Goal: Task Accomplishment & Management: Manage account settings

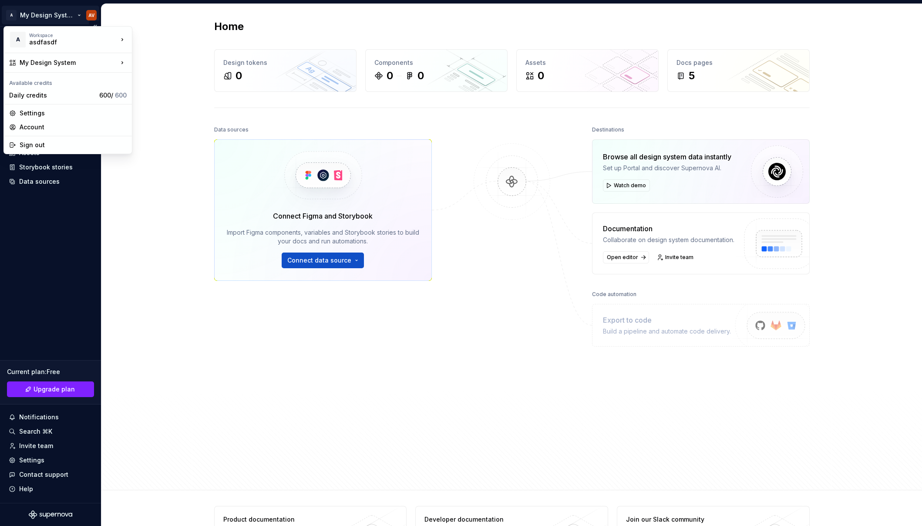
click at [43, 17] on html "A My Design System AV Home Documentation Analytics Code automation Design syste…" at bounding box center [461, 263] width 922 height 526
click at [41, 126] on div "Account" at bounding box center [73, 127] width 107 height 9
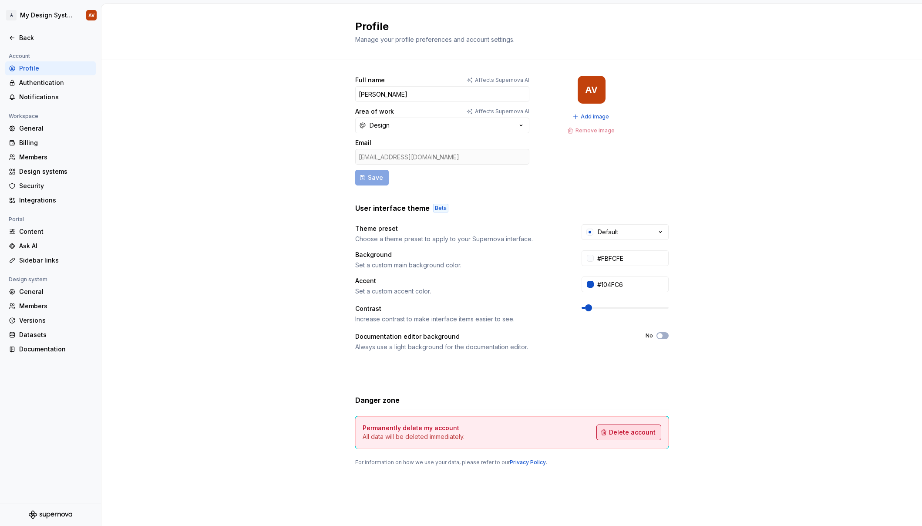
click at [620, 434] on span "Delete account" at bounding box center [632, 432] width 47 height 9
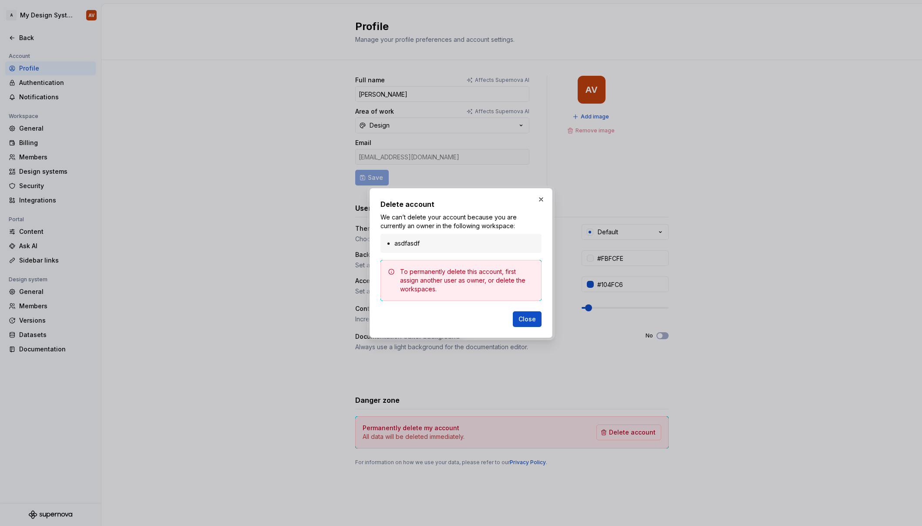
click at [408, 249] on div "asdfasdf" at bounding box center [460, 243] width 161 height 19
click at [541, 199] on button "button" at bounding box center [541, 199] width 12 height 12
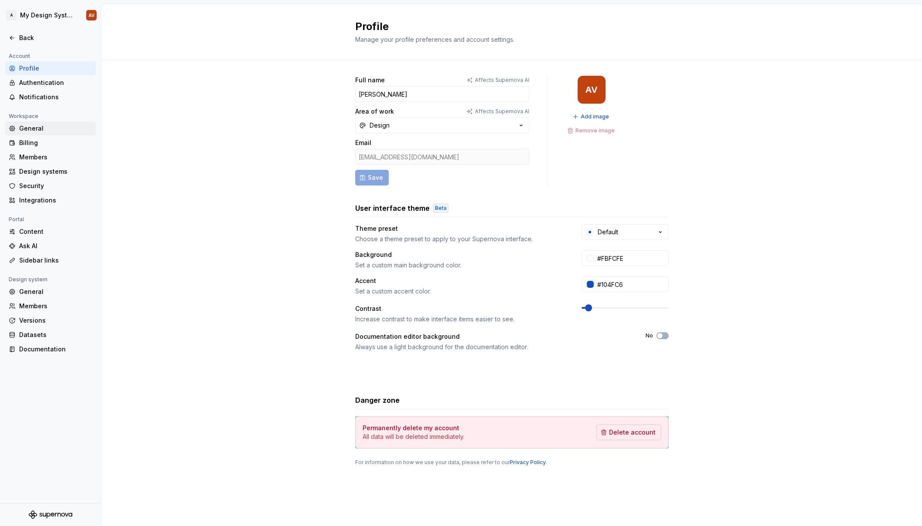
click at [37, 130] on div "General" at bounding box center [55, 128] width 73 height 9
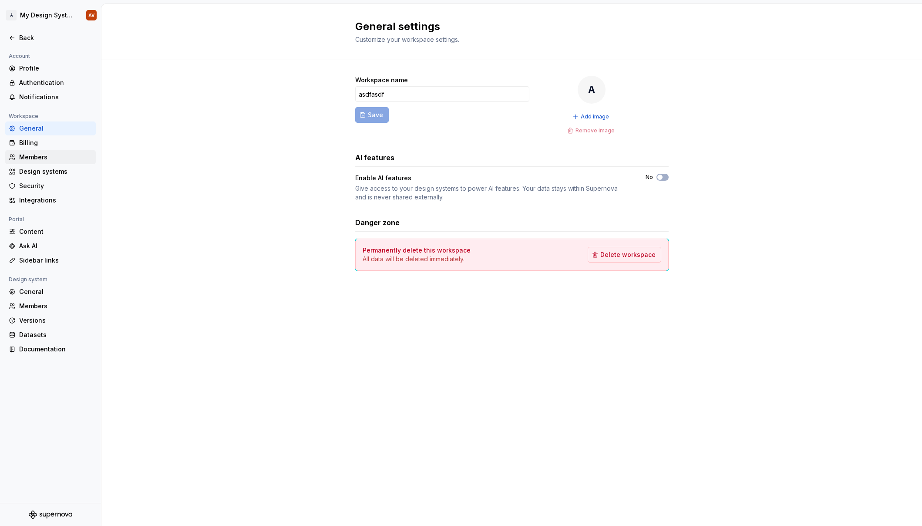
click at [36, 155] on div "Members" at bounding box center [55, 157] width 73 height 9
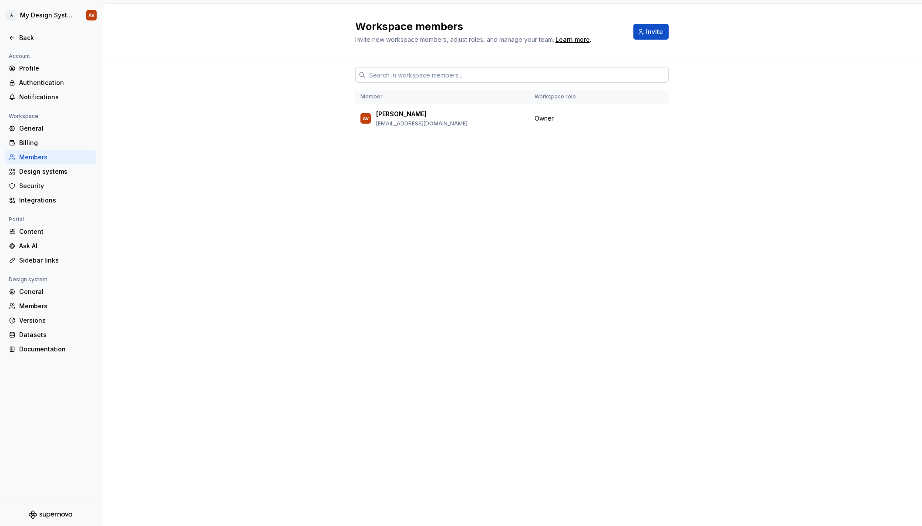
click at [436, 78] on input "text" at bounding box center [517, 75] width 303 height 16
click at [248, 219] on div "Member Workspace role AV [PERSON_NAME] [PERSON_NAME][EMAIL_ADDRESS][DOMAIN_NAME…" at bounding box center [511, 293] width 820 height 466
click at [26, 134] on div "General" at bounding box center [50, 128] width 91 height 14
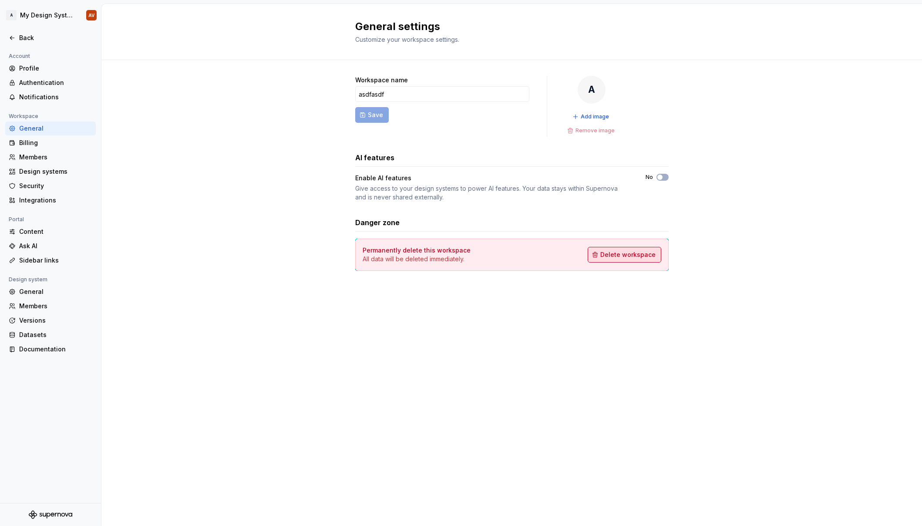
click at [639, 255] on span "Delete workspace" at bounding box center [627, 254] width 55 height 9
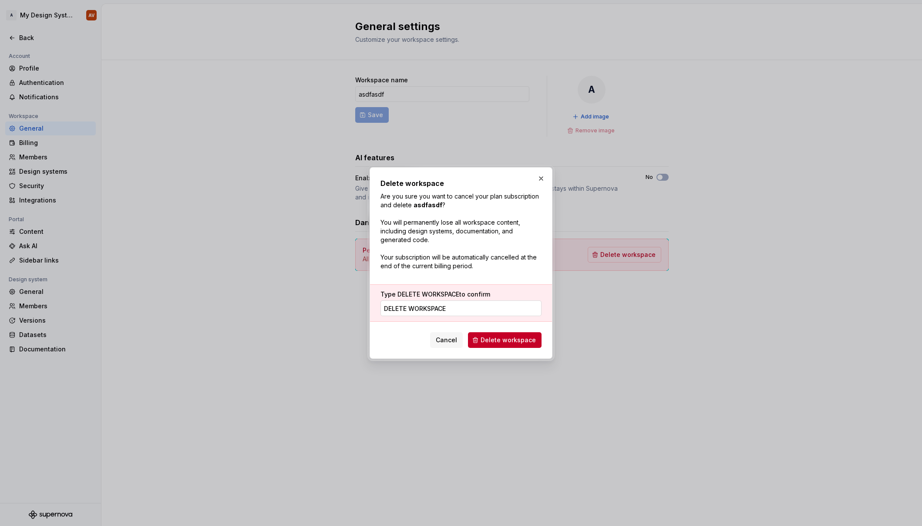
type input "DELETE WORKSPACE"
click at [515, 339] on span "Delete workspace" at bounding box center [508, 340] width 55 height 9
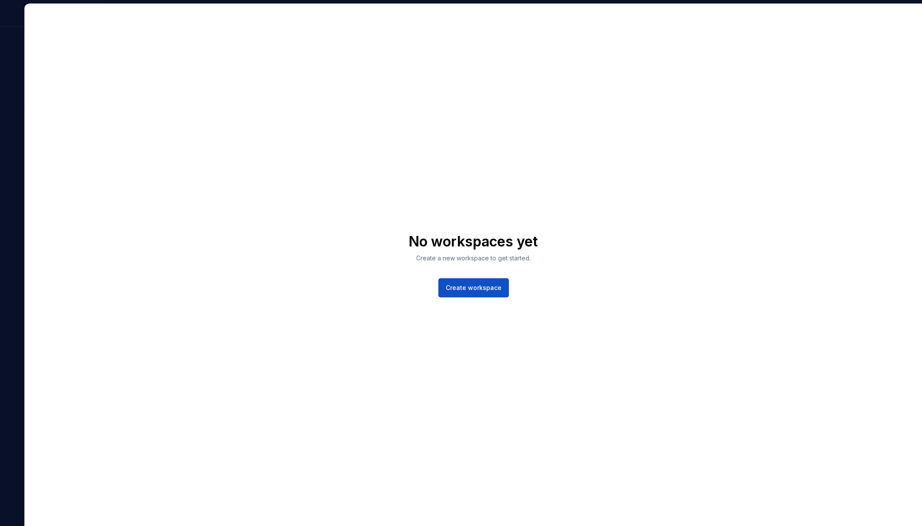
click at [322, 323] on div "No workspaces yet Create a new workspace to get started. Create workspace" at bounding box center [473, 265] width 897 height 522
click at [10, 20] on div at bounding box center [12, 15] width 24 height 23
click at [9, 20] on div at bounding box center [12, 15] width 24 height 23
click at [16, 17] on div at bounding box center [12, 15] width 24 height 23
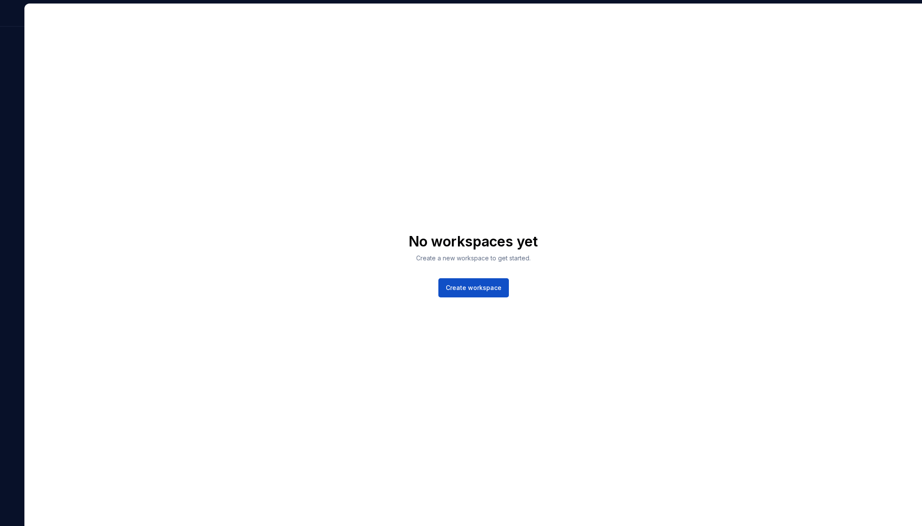
click at [16, 17] on div at bounding box center [12, 15] width 24 height 23
click at [4, 13] on div at bounding box center [12, 15] width 24 height 23
click at [4, 12] on div at bounding box center [12, 15] width 24 height 23
click at [7, 64] on div at bounding box center [12, 264] width 24 height 522
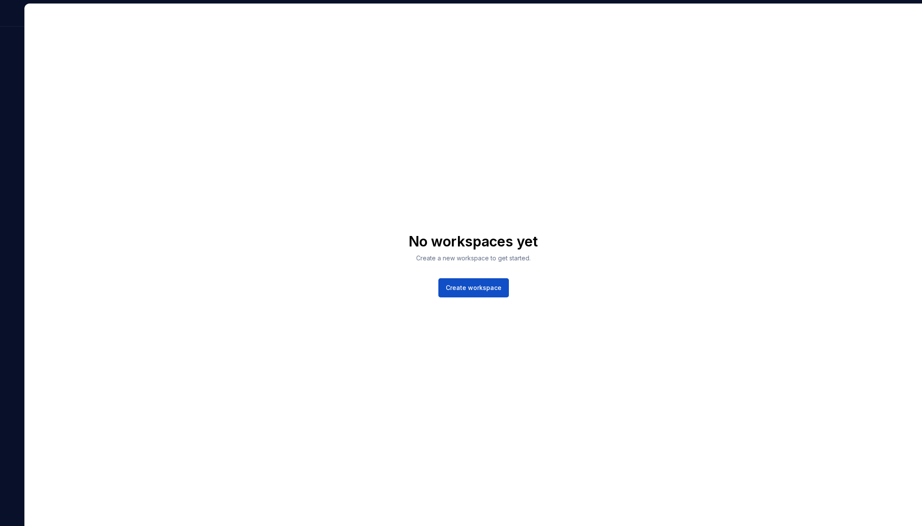
click at [7, 64] on div at bounding box center [12, 264] width 24 height 522
click at [856, 471] on div "No workspaces yet Create a new workspace to get started. Create workspace" at bounding box center [473, 265] width 897 height 522
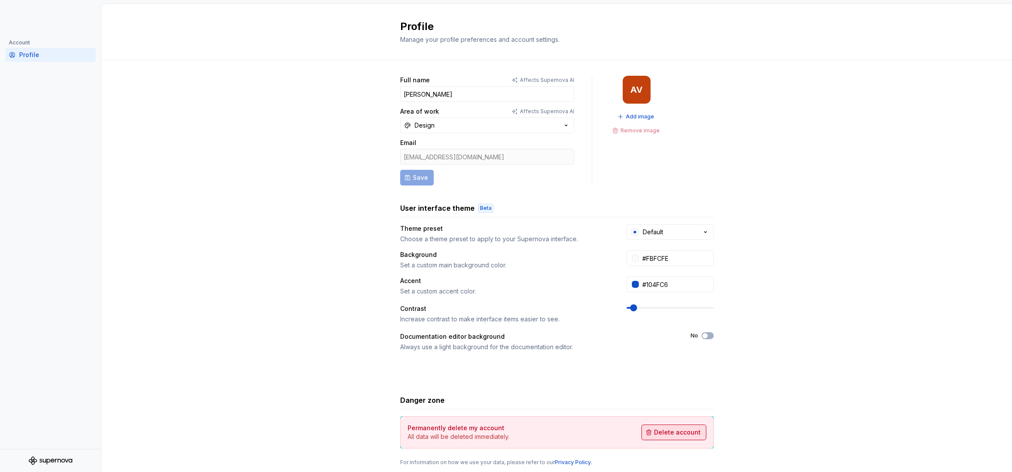
click at [660, 430] on span "Delete account" at bounding box center [677, 432] width 47 height 9
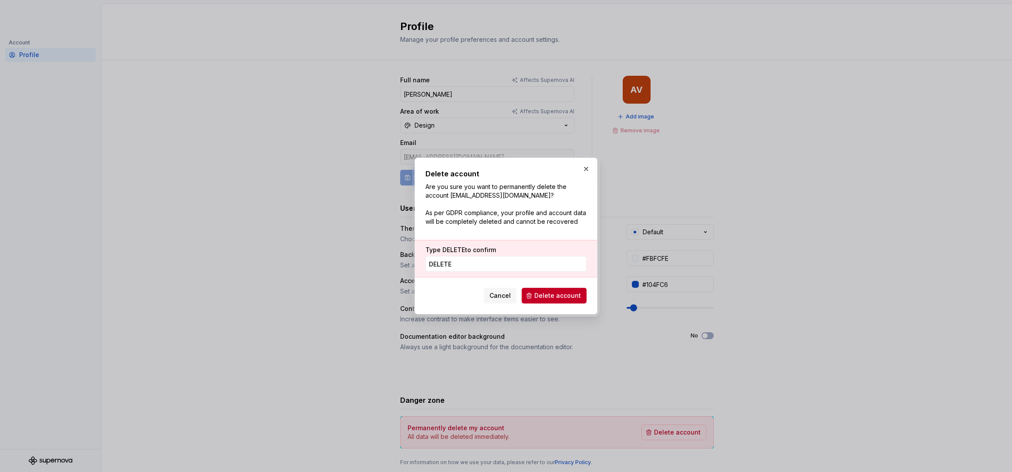
type input "DELETE"
click at [453, 288] on div "Cancel Delete account" at bounding box center [505, 293] width 161 height 19
click at [549, 297] on span "Delete account" at bounding box center [557, 295] width 47 height 9
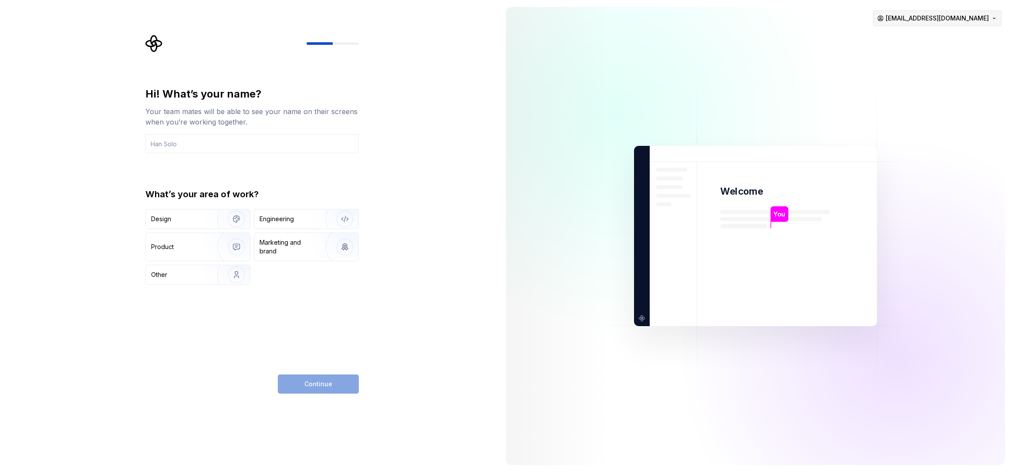
click at [953, 17] on html "Hi! What’s your name? Your team mates will be able to see your name on their sc…" at bounding box center [506, 236] width 1012 height 472
click at [944, 57] on div "Delete account" at bounding box center [964, 54] width 83 height 9
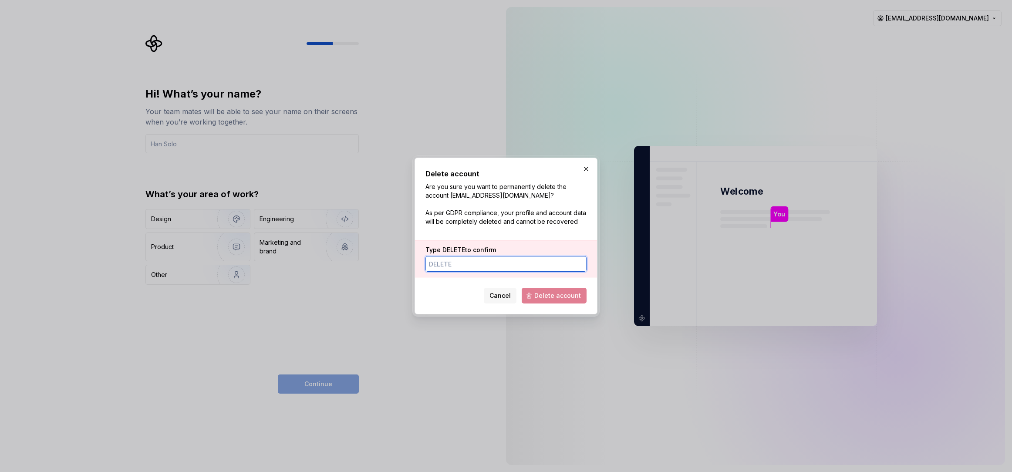
click at [488, 266] on input "Type DELETE to confirm" at bounding box center [505, 264] width 161 height 16
type input "DELETE"
click at [569, 296] on span "Delete account" at bounding box center [557, 295] width 47 height 9
